Goal: Task Accomplishment & Management: Complete application form

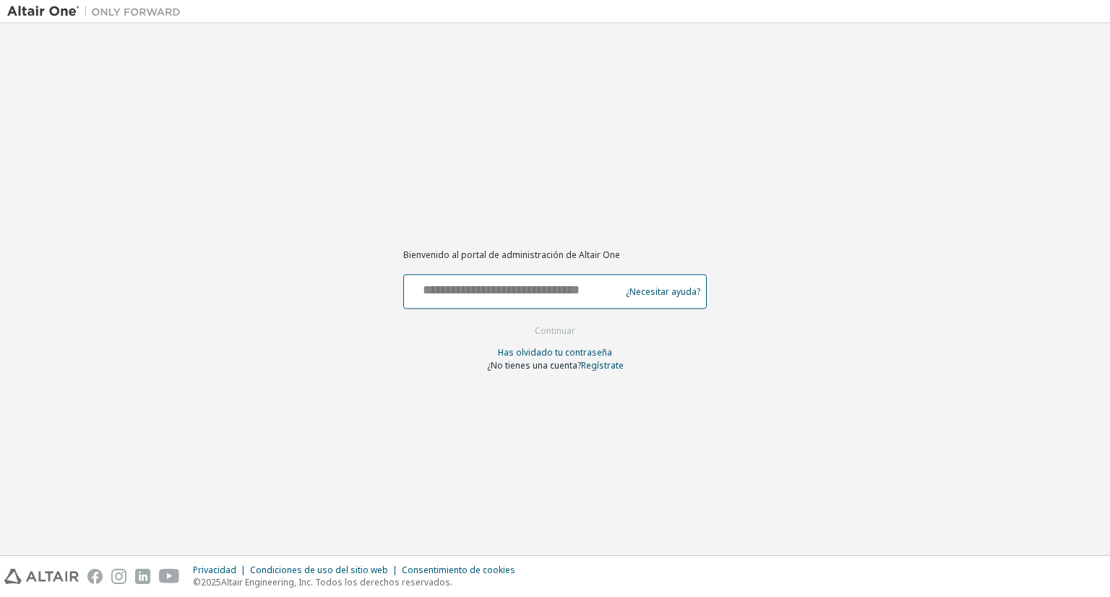
click at [470, 283] on input "text" at bounding box center [514, 288] width 209 height 21
